Goal: Feedback & Contribution: Leave review/rating

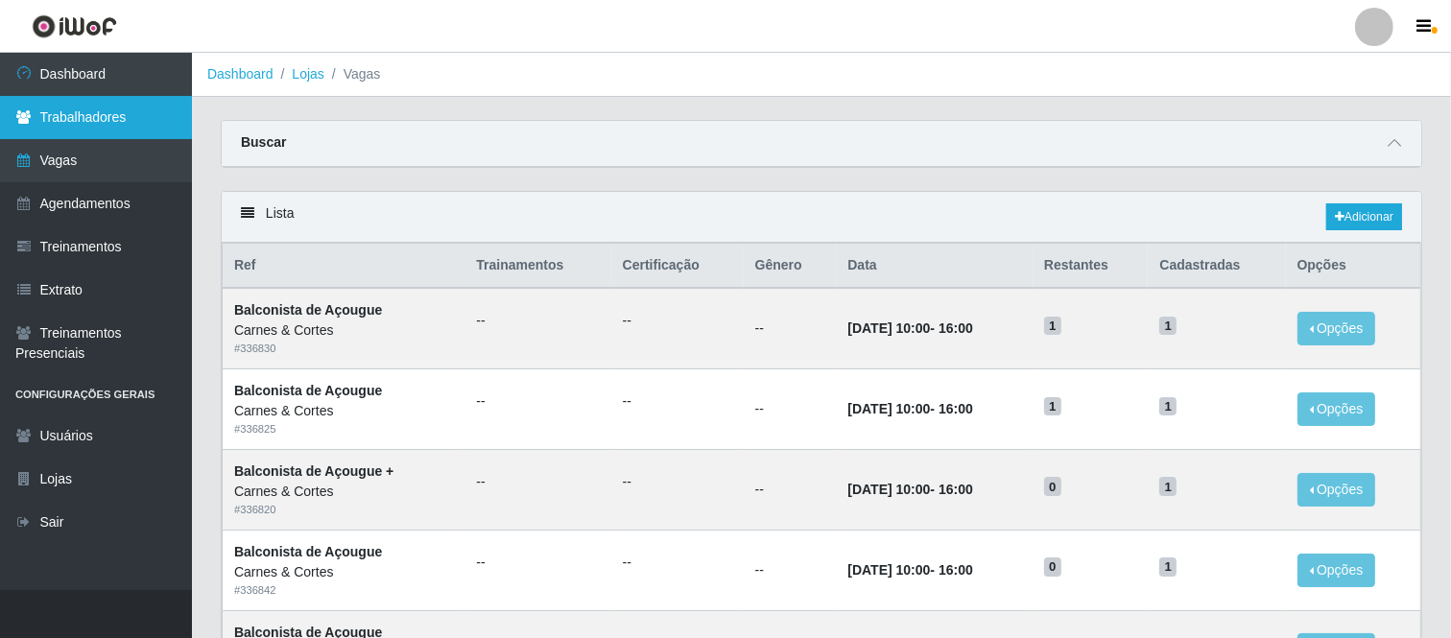
click at [65, 117] on link "Trabalhadores" at bounding box center [96, 117] width 192 height 43
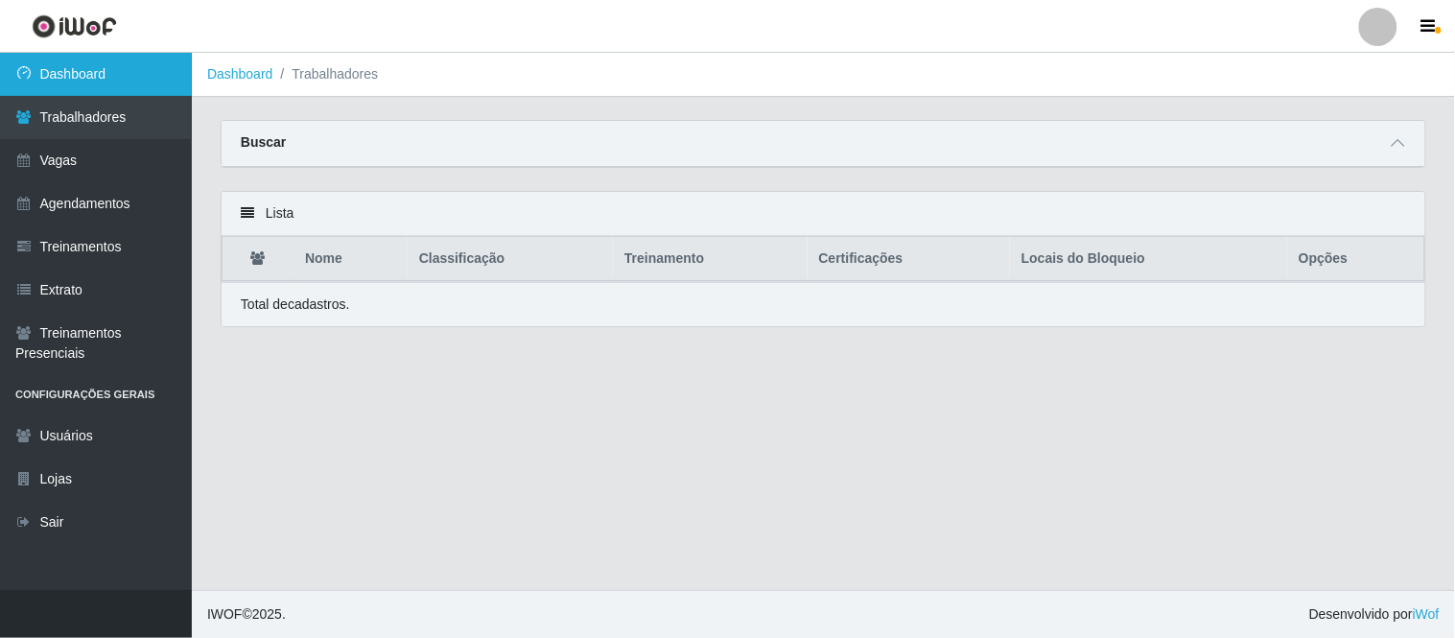
click at [116, 59] on link "Dashboard" at bounding box center [96, 74] width 192 height 43
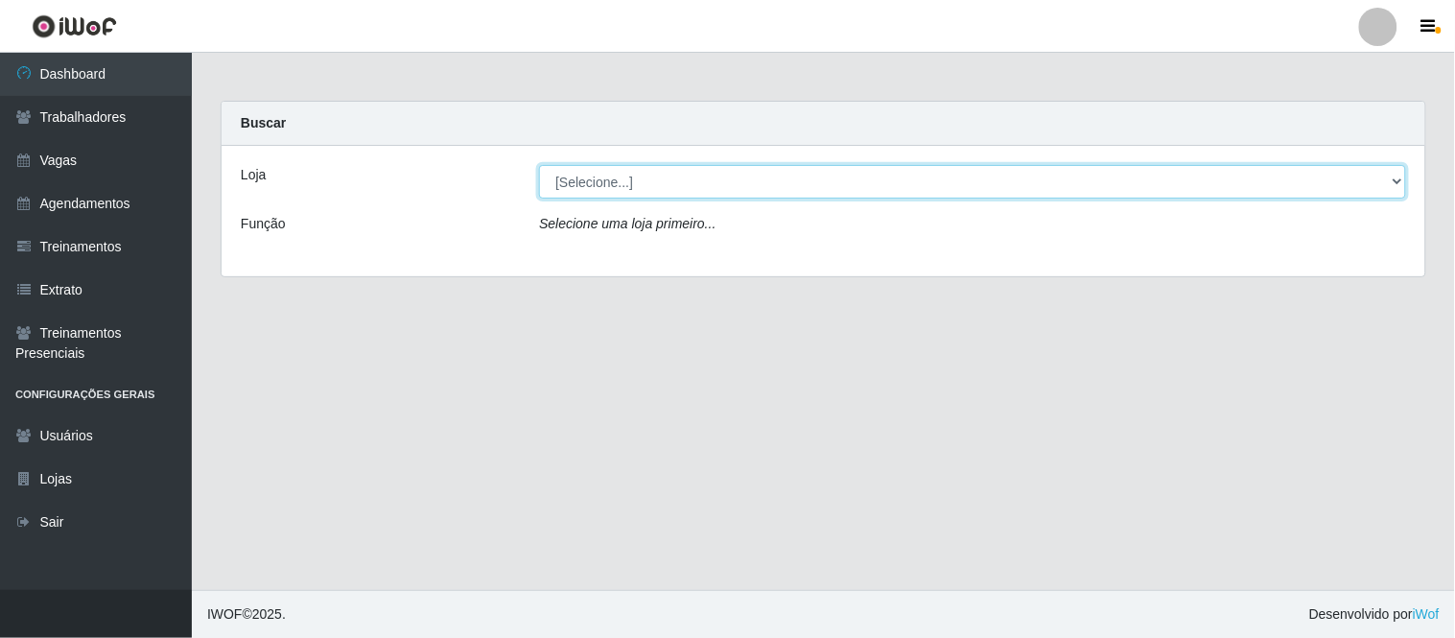
click at [652, 182] on select "[Selecione...] Carnes & Cortes" at bounding box center [972, 182] width 867 height 34
select select "433"
click at [539, 165] on select "[Selecione...] Carnes & Cortes" at bounding box center [972, 182] width 867 height 34
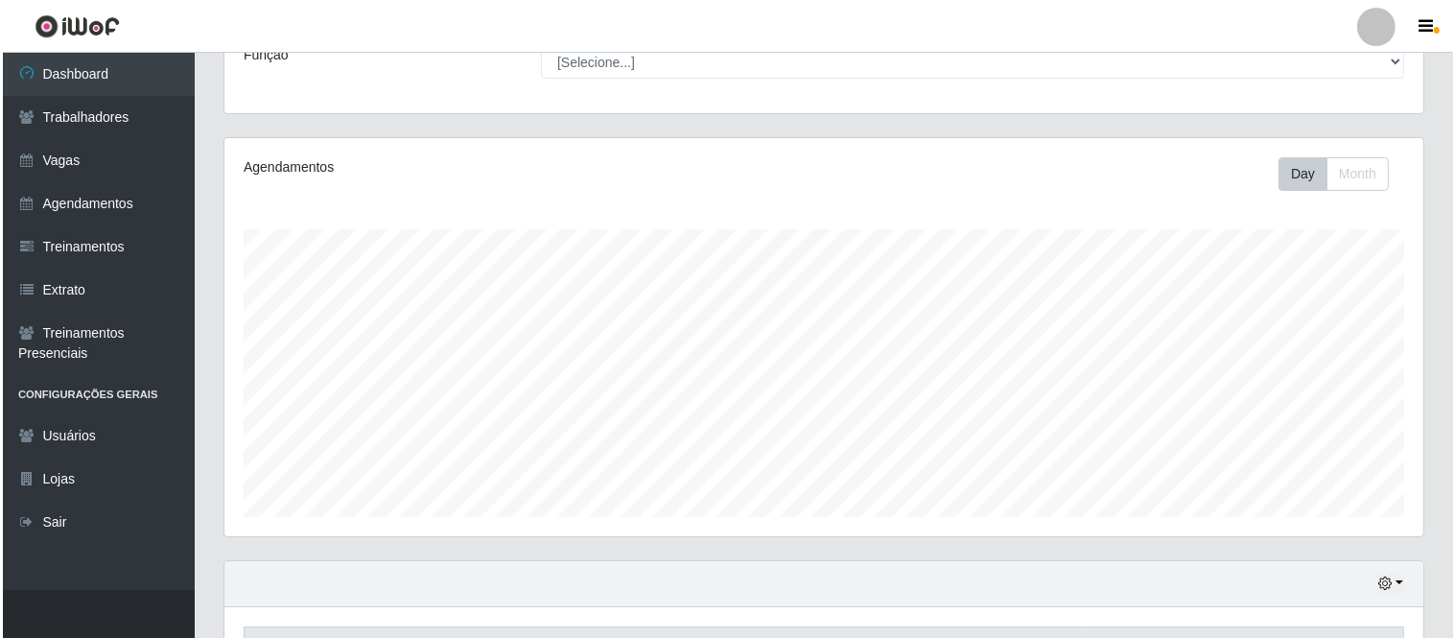
scroll to position [379, 0]
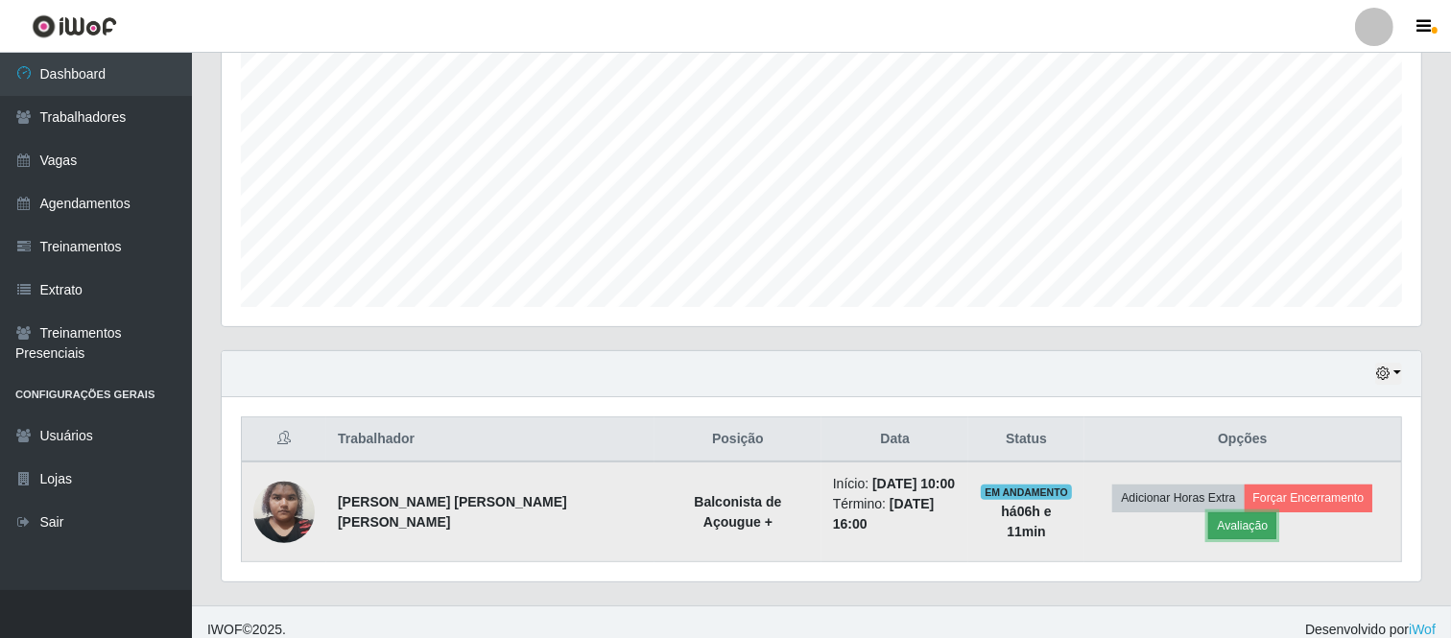
click at [1276, 512] on button "Avaliação" at bounding box center [1242, 525] width 68 height 27
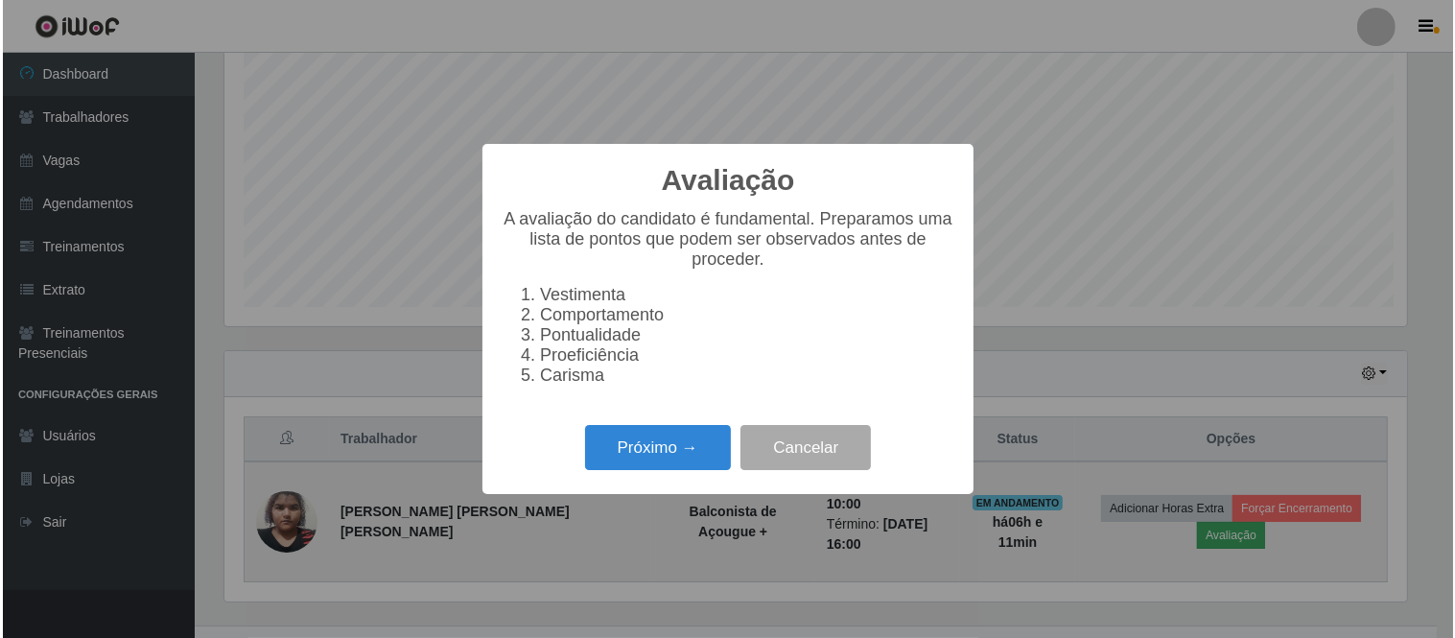
scroll to position [397, 1187]
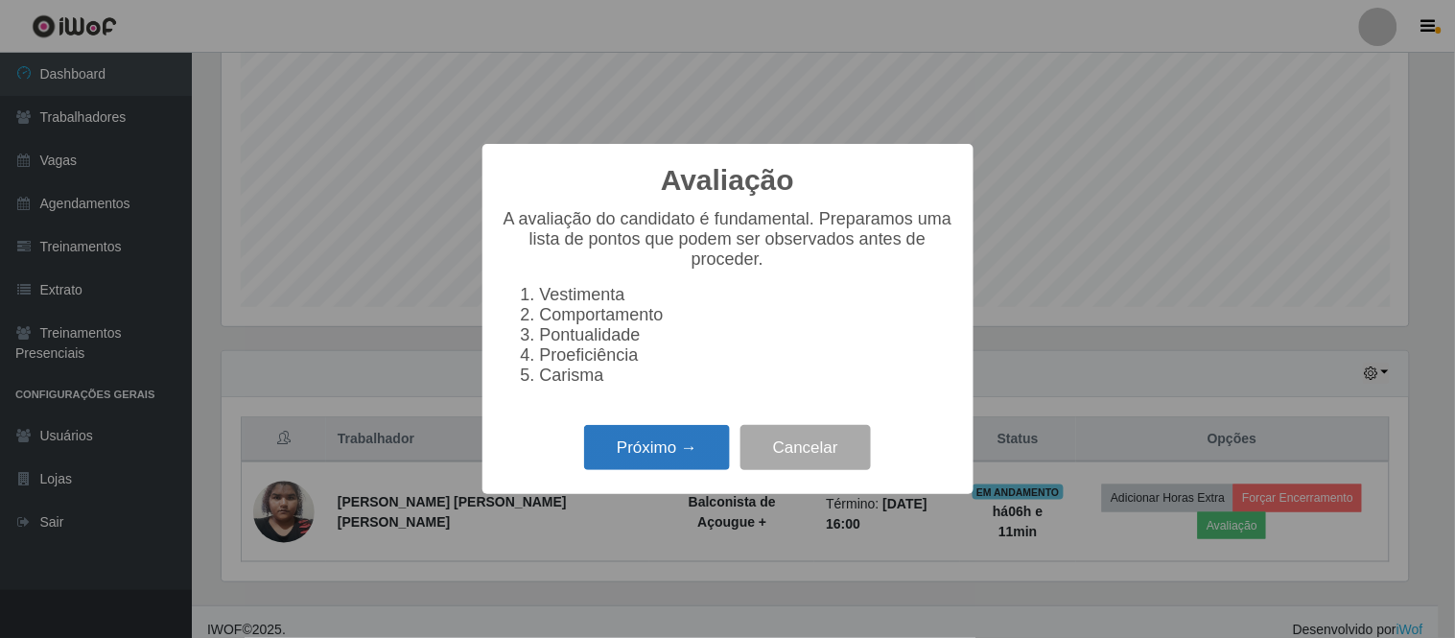
click at [649, 451] on button "Próximo →" at bounding box center [657, 447] width 146 height 45
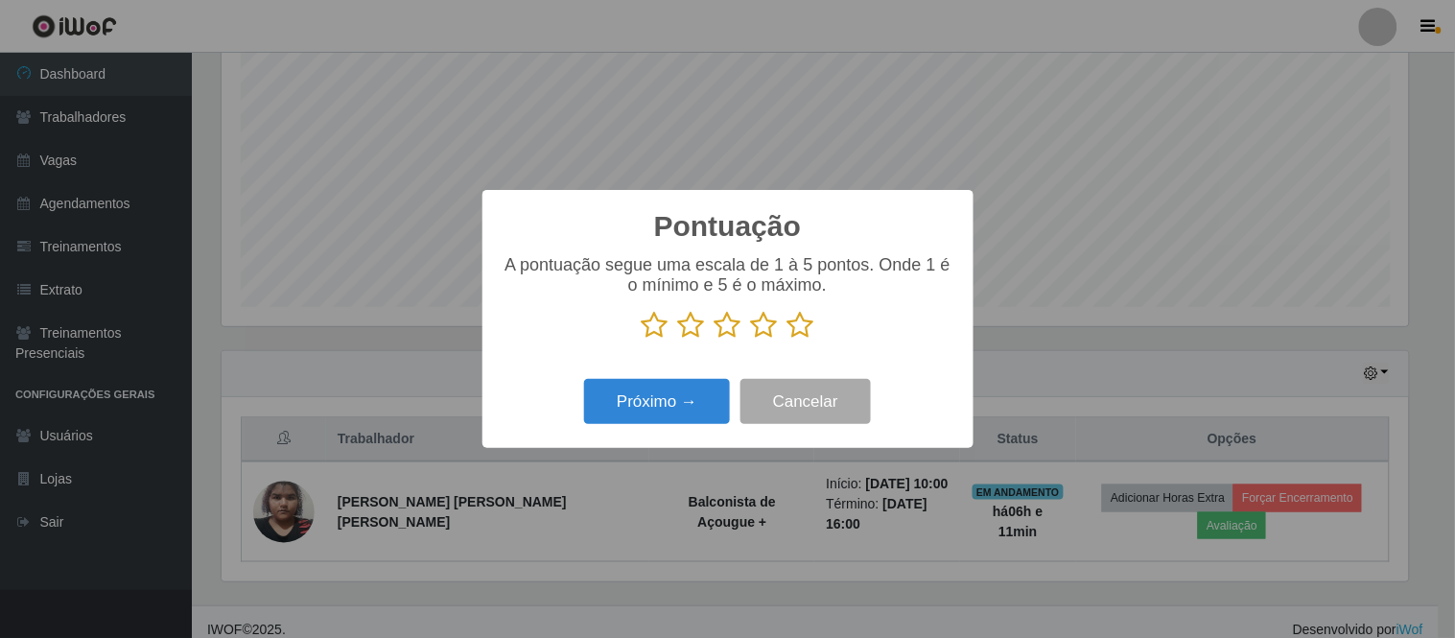
click at [799, 333] on icon at bounding box center [801, 325] width 27 height 29
click at [788, 340] on input "radio" at bounding box center [788, 340] width 0 height 0
click at [676, 398] on button "Próximo →" at bounding box center [657, 401] width 146 height 45
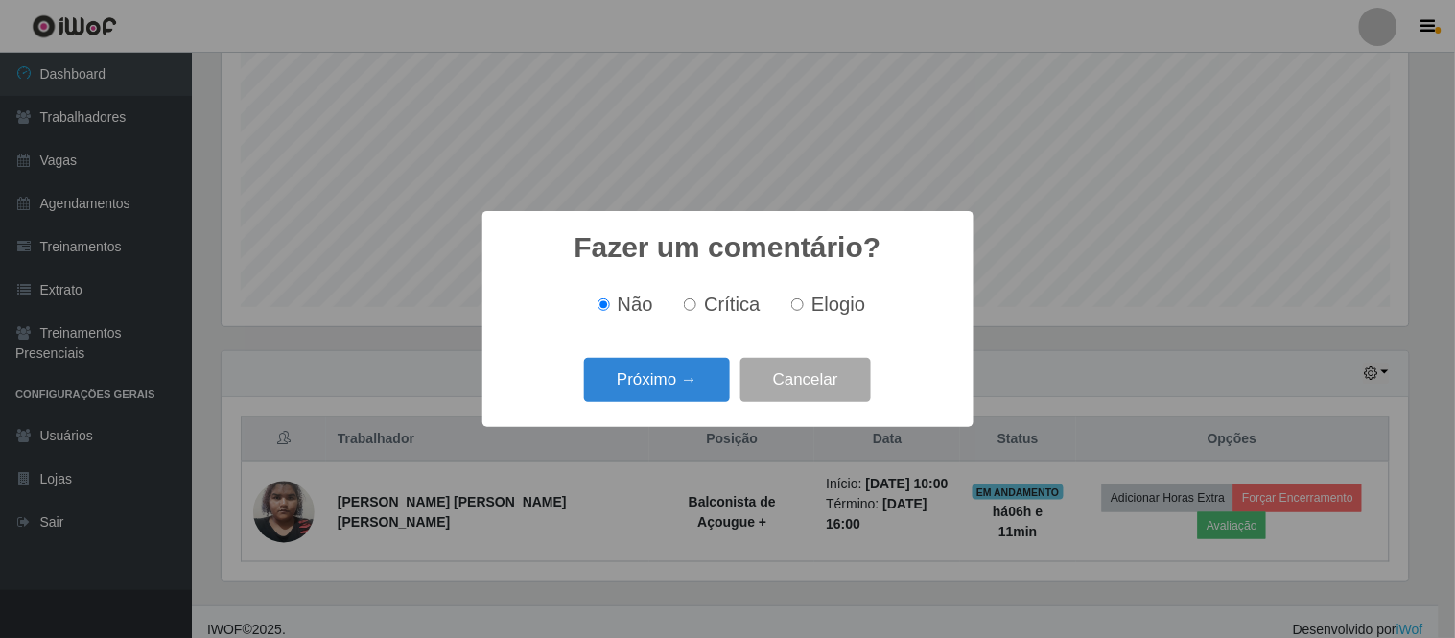
click at [801, 310] on input "Elogio" at bounding box center [797, 304] width 12 height 12
radio input "true"
click at [673, 385] on button "Próximo →" at bounding box center [657, 380] width 146 height 45
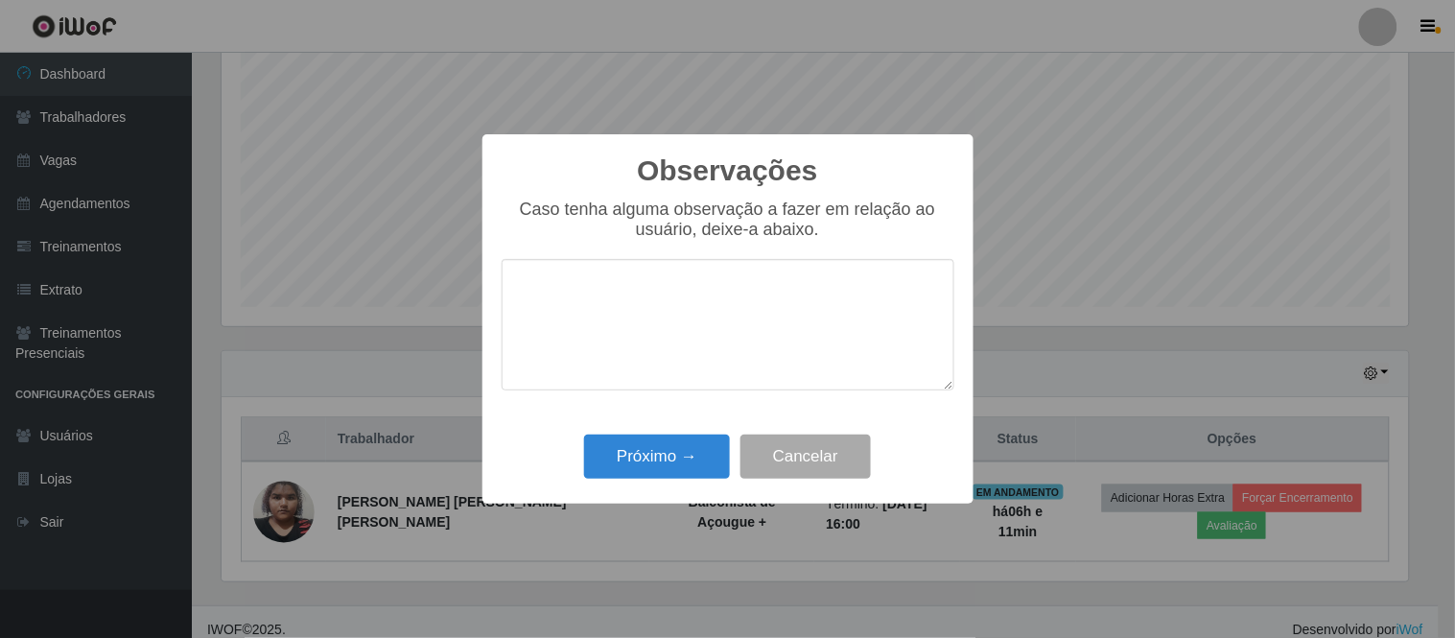
click at [650, 322] on textarea at bounding box center [728, 324] width 453 height 131
type textarea "Participativa e organizada"
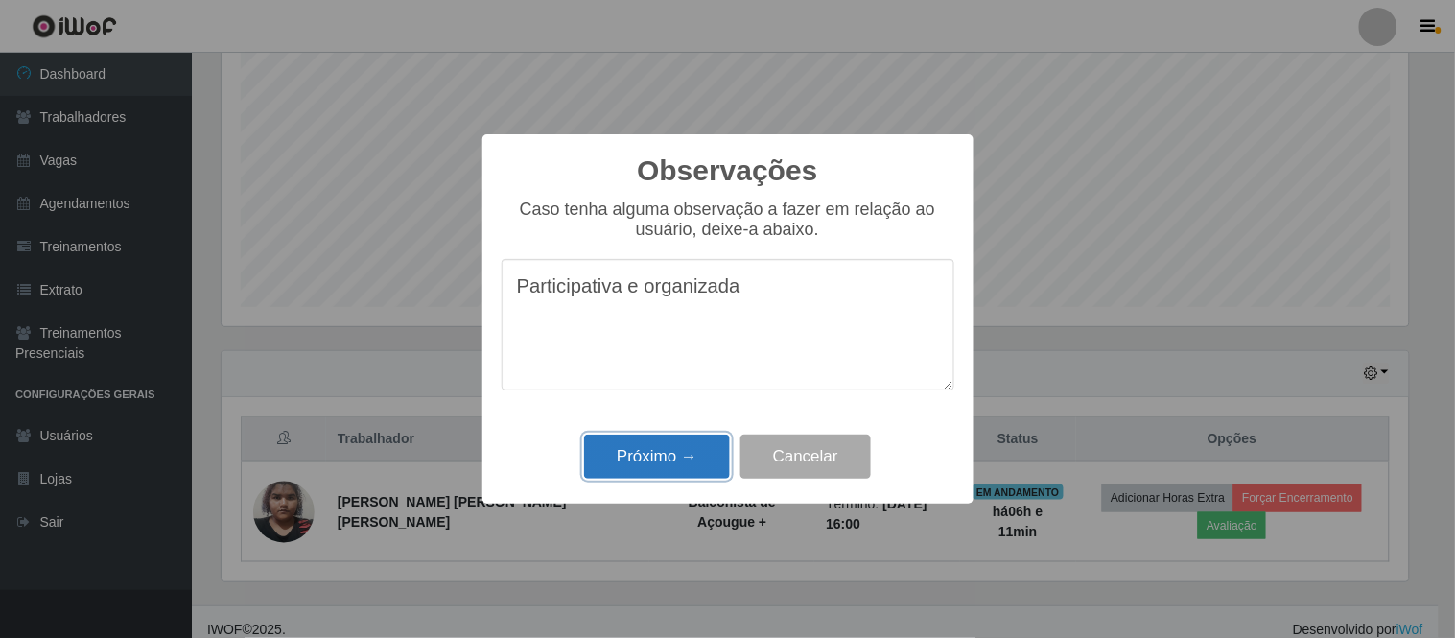
click at [654, 449] on button "Próximo →" at bounding box center [657, 457] width 146 height 45
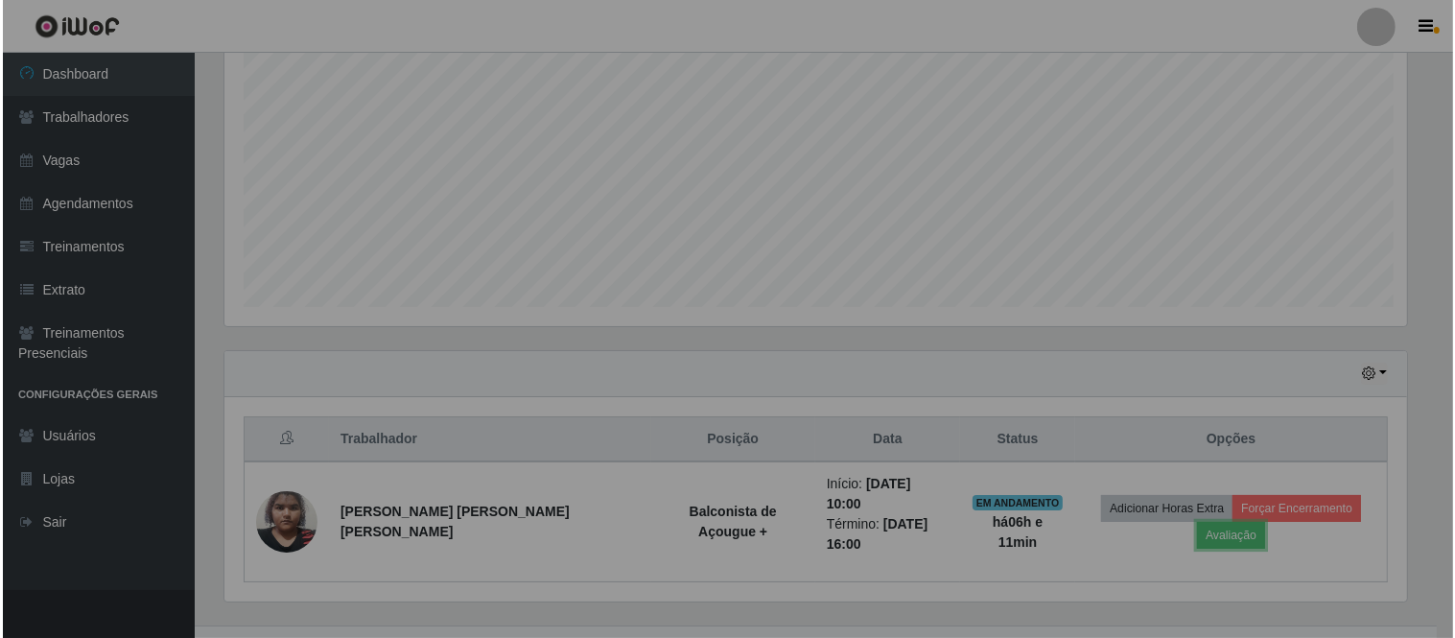
scroll to position [397, 1199]
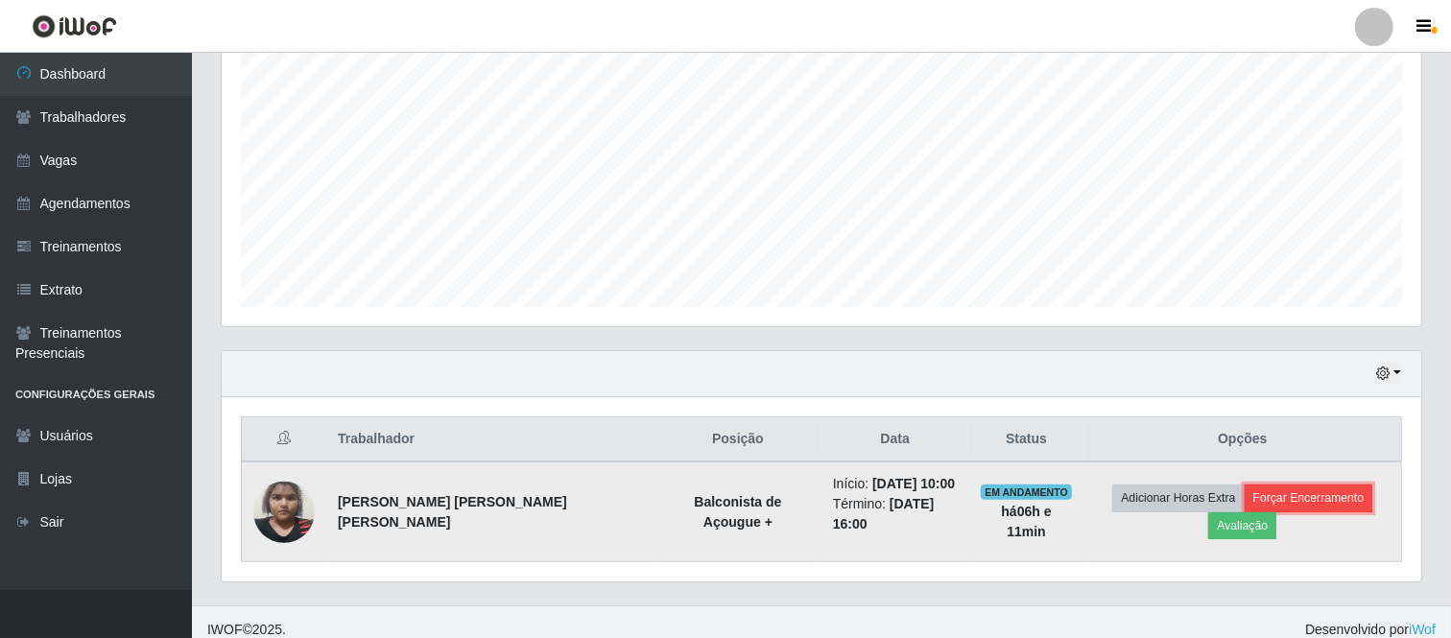
click at [1264, 502] on button "Forçar Encerramento" at bounding box center [1308, 497] width 129 height 27
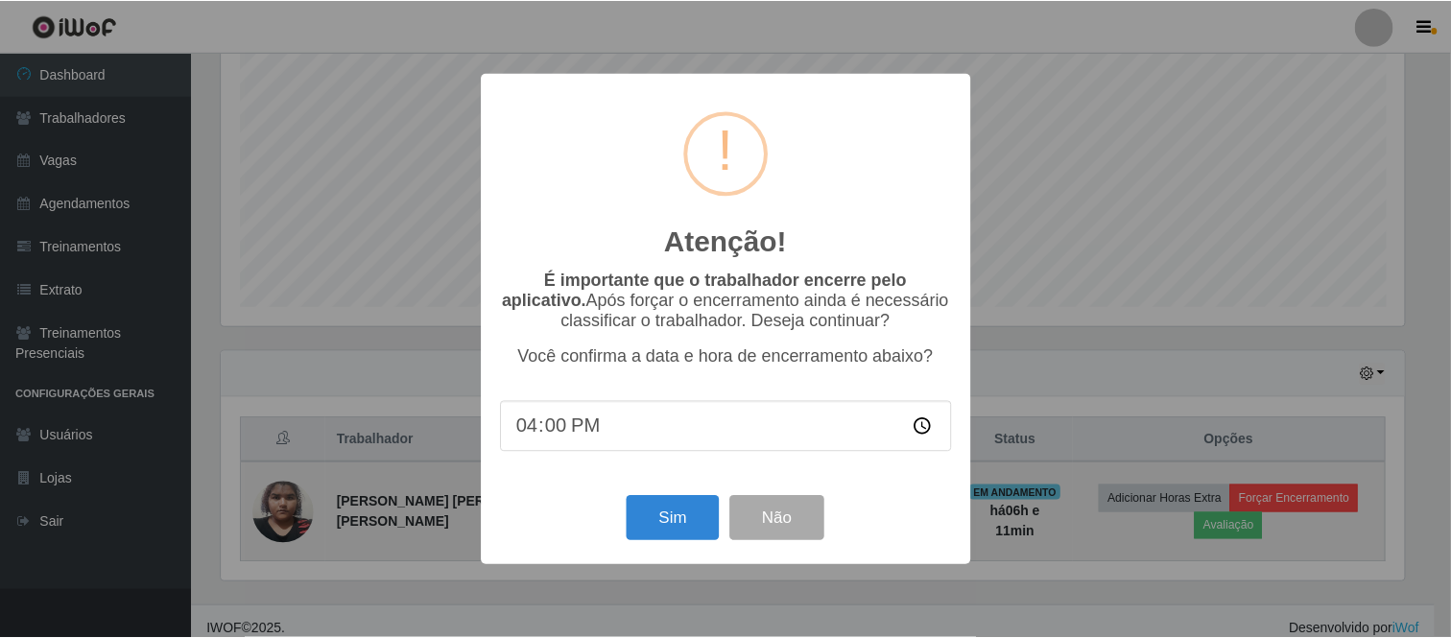
scroll to position [397, 1187]
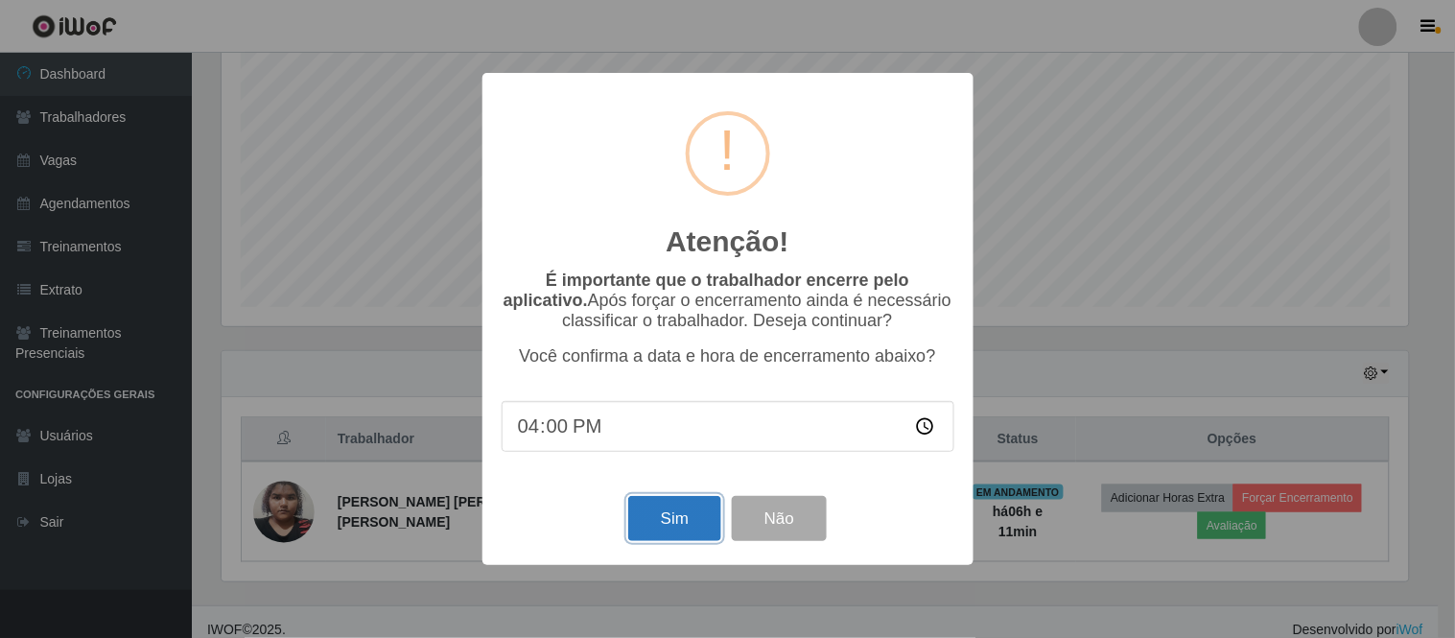
click at [679, 518] on button "Sim" at bounding box center [674, 518] width 93 height 45
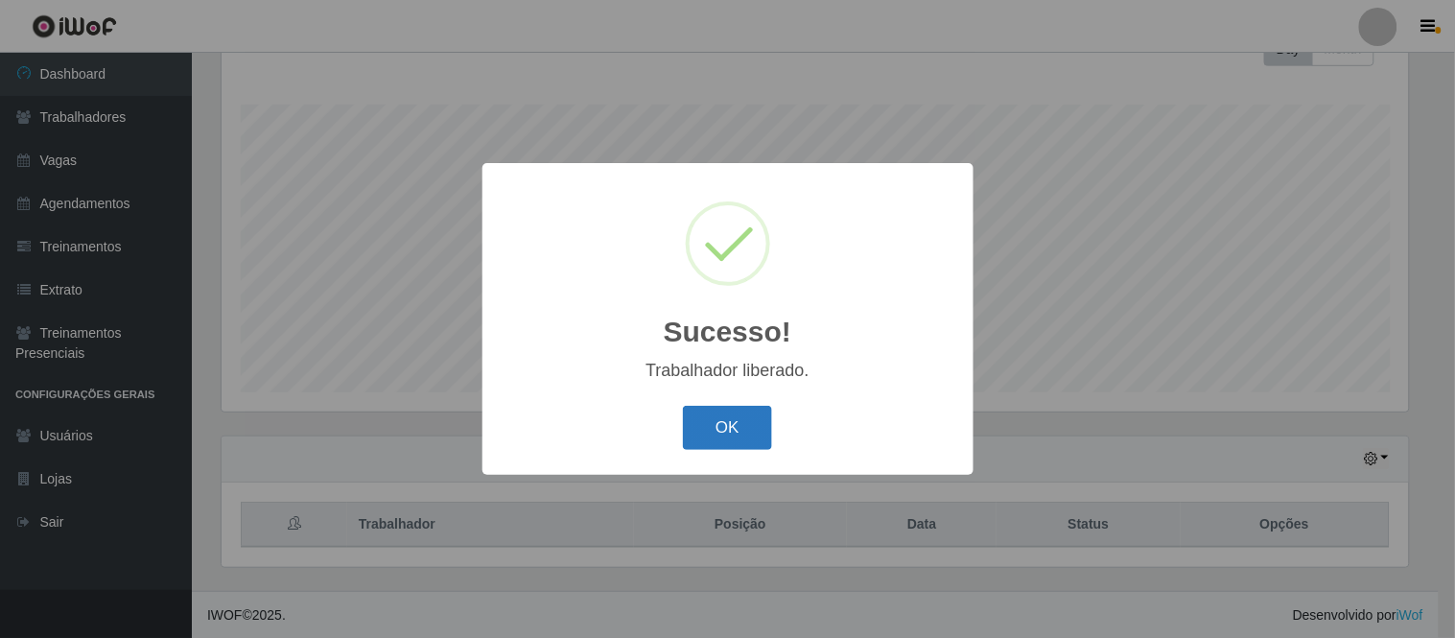
click at [759, 418] on button "OK" at bounding box center [727, 428] width 89 height 45
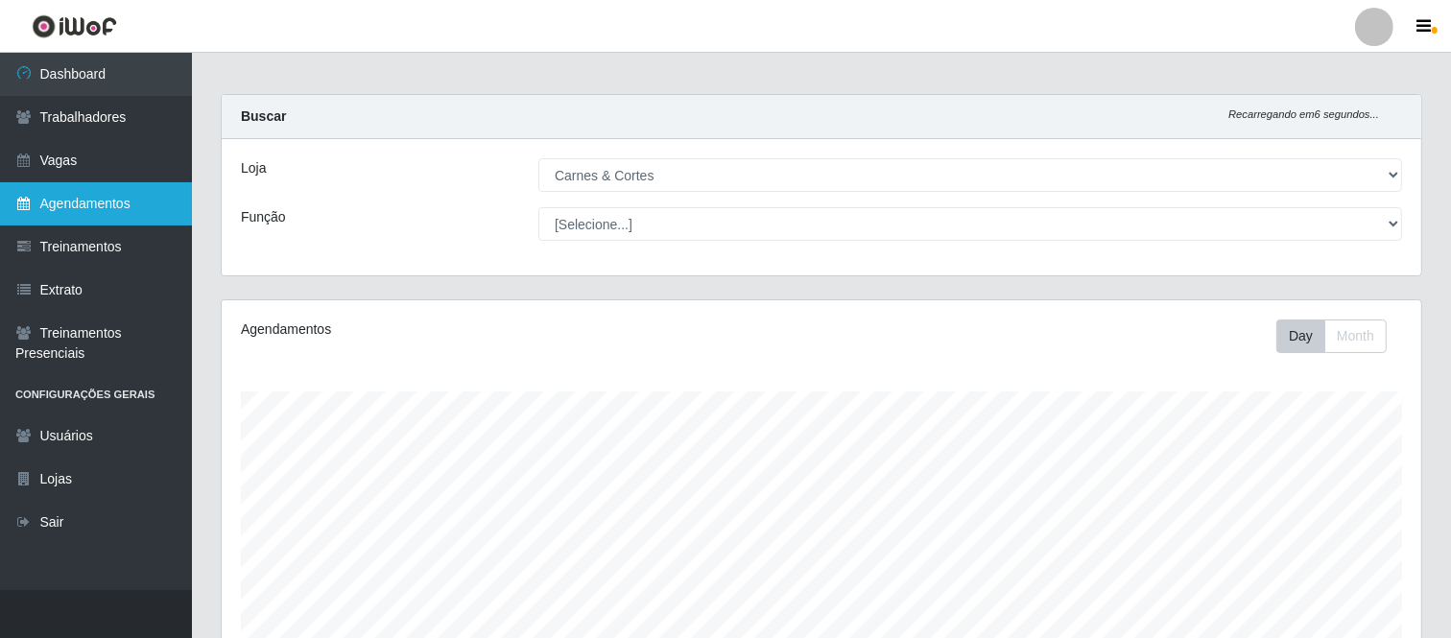
scroll to position [0, 0]
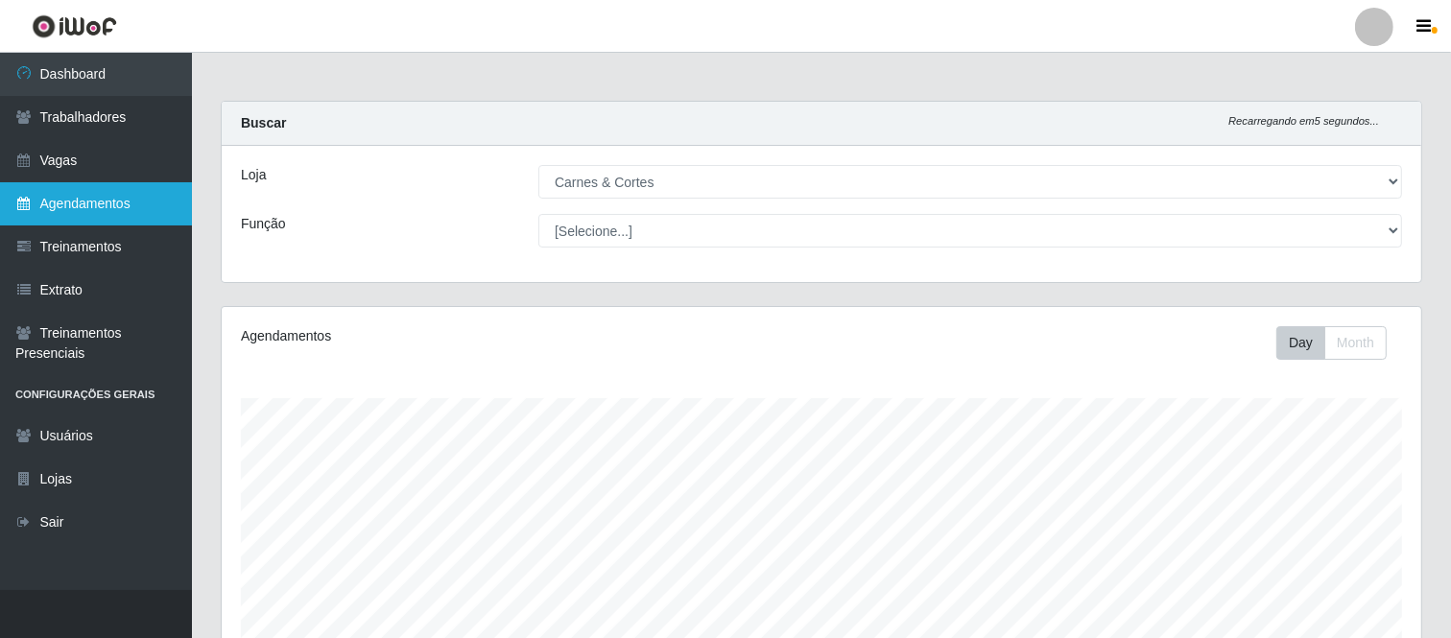
click at [88, 203] on link "Agendamentos" at bounding box center [96, 203] width 192 height 43
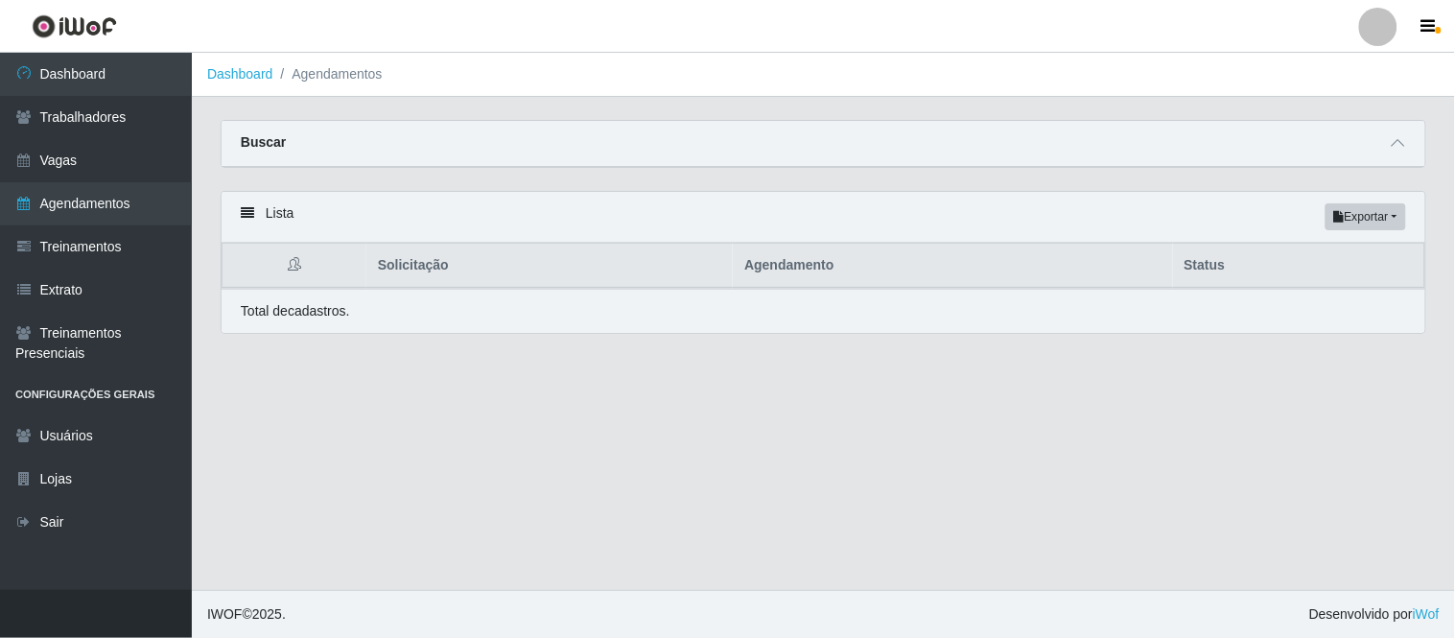
click at [246, 212] on icon at bounding box center [247, 212] width 13 height 13
click at [92, 123] on link "Trabalhadores" at bounding box center [96, 117] width 192 height 43
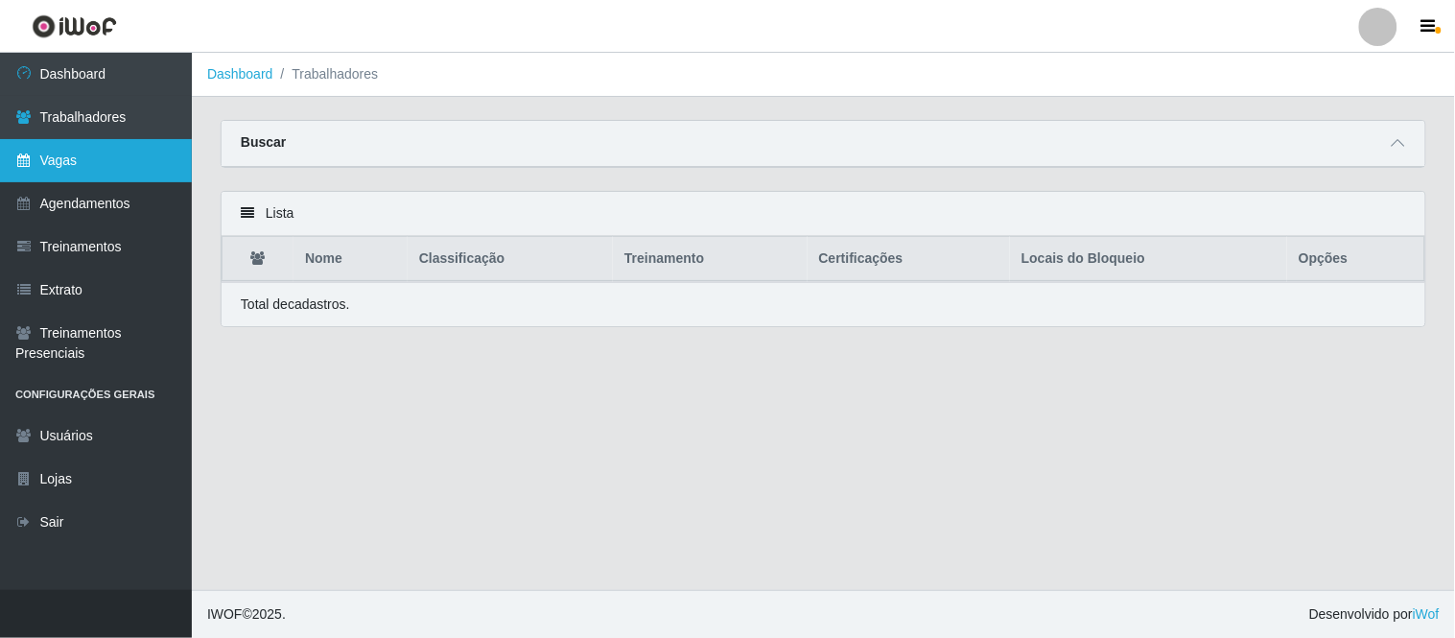
click at [91, 155] on link "Vagas" at bounding box center [96, 160] width 192 height 43
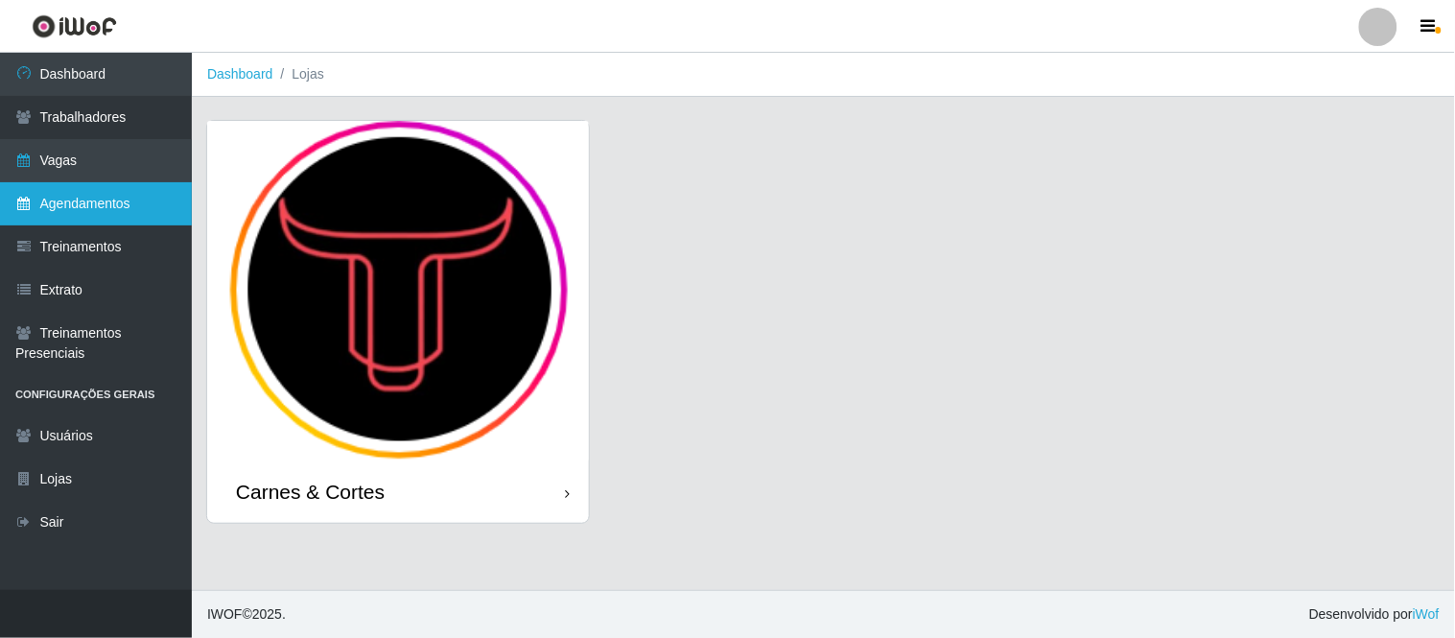
click at [91, 197] on link "Agendamentos" at bounding box center [96, 203] width 192 height 43
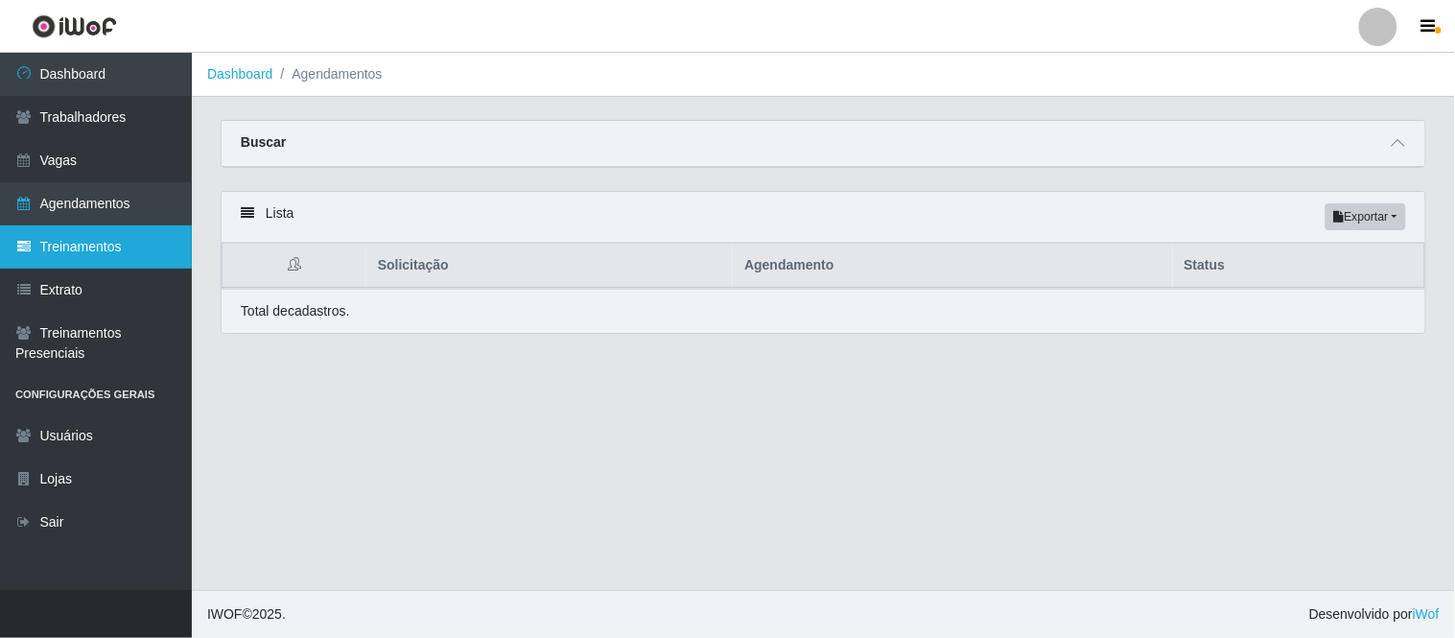
click at [91, 243] on link "Treinamentos" at bounding box center [96, 246] width 192 height 43
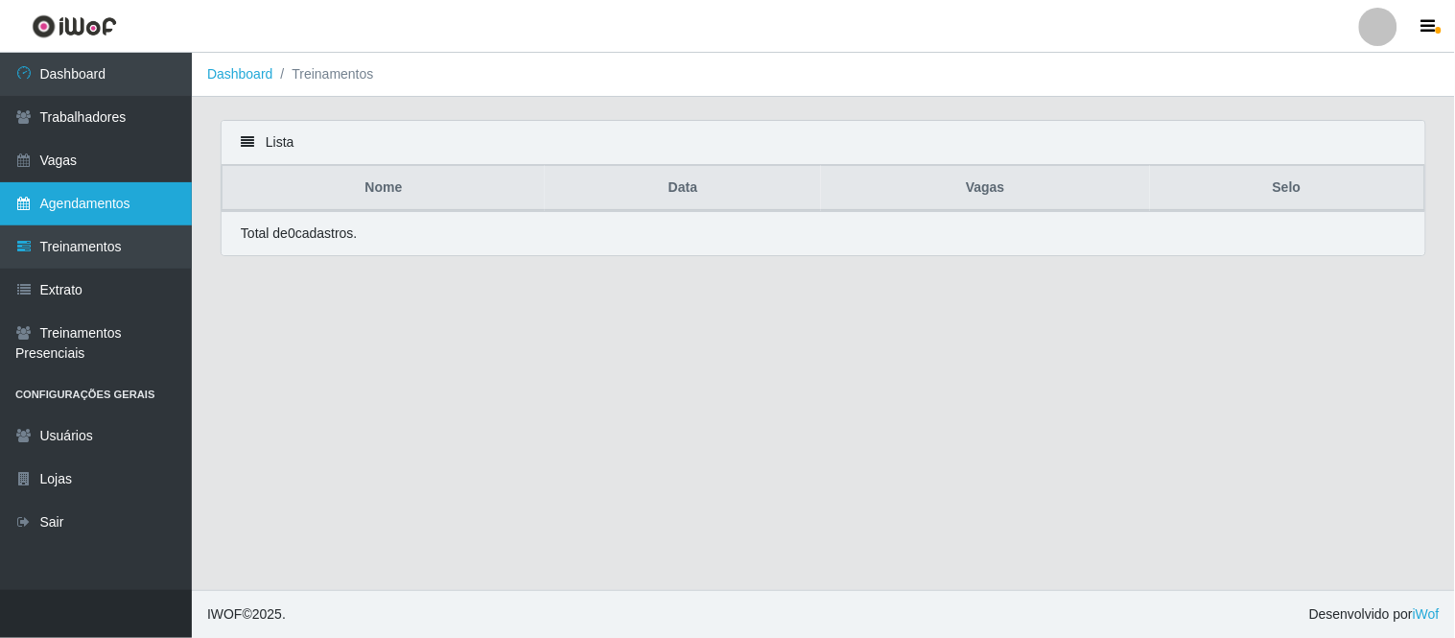
click at [86, 212] on link "Agendamentos" at bounding box center [96, 203] width 192 height 43
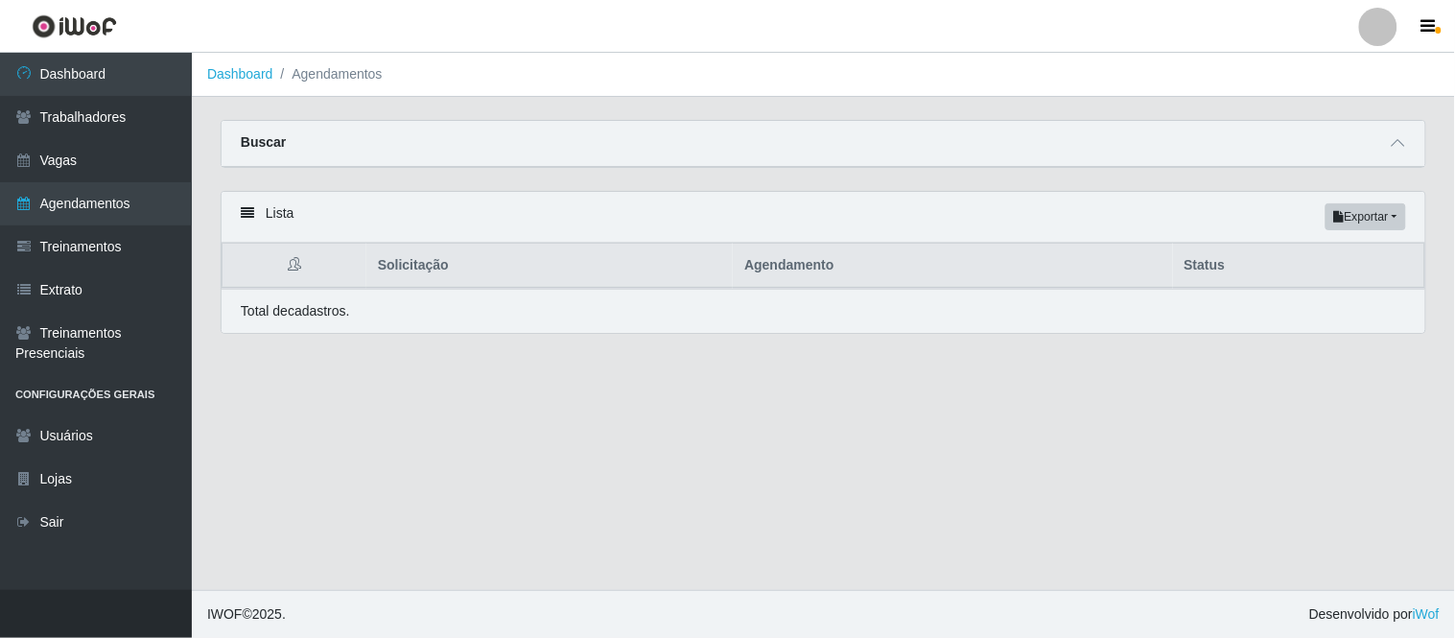
click at [1138, 174] on div "Carregando... Buscar Início em [GEOGRAPHIC_DATA] em Status [Selecione...] AGEND…" at bounding box center [823, 155] width 1235 height 71
click at [1174, 148] on div "Buscar" at bounding box center [824, 144] width 1204 height 46
click at [1405, 144] on icon at bounding box center [1398, 142] width 13 height 13
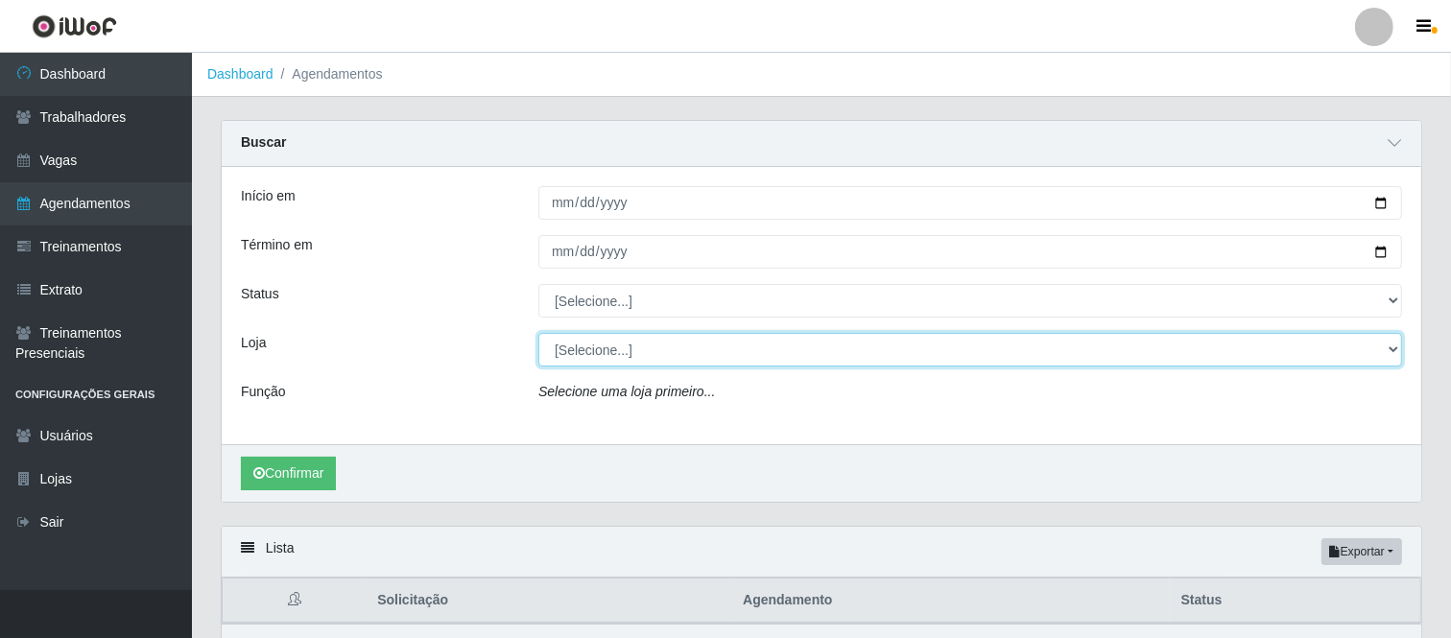
click at [601, 358] on select "[Selecione...] Carnes & Cortes" at bounding box center [969, 350] width 863 height 34
click at [538, 333] on select "[Selecione...] Carnes & Cortes" at bounding box center [969, 350] width 863 height 34
click at [586, 349] on select "[Selecione...] Carnes & Cortes" at bounding box center [969, 350] width 863 height 34
select select "433"
click at [538, 333] on select "[Selecione...] Carnes & Cortes" at bounding box center [969, 350] width 863 height 34
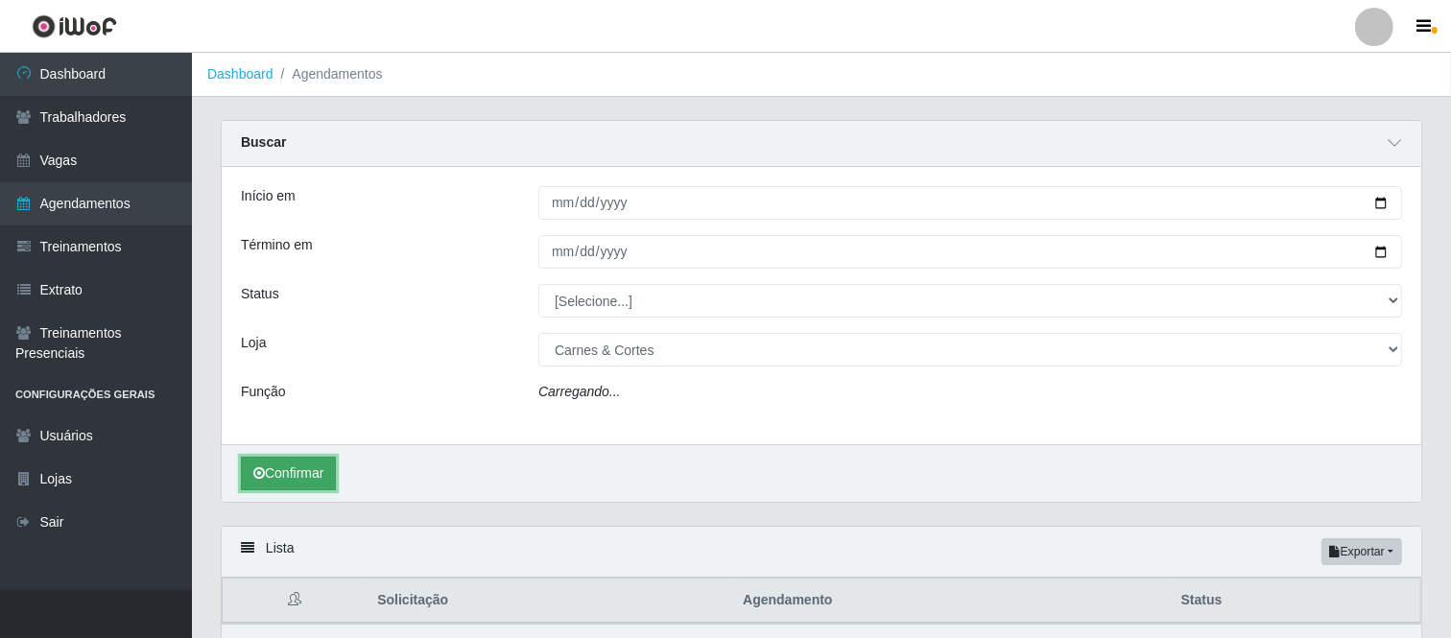
click at [285, 465] on button "Confirmar" at bounding box center [288, 474] width 95 height 34
